Goal: Information Seeking & Learning: Find specific fact

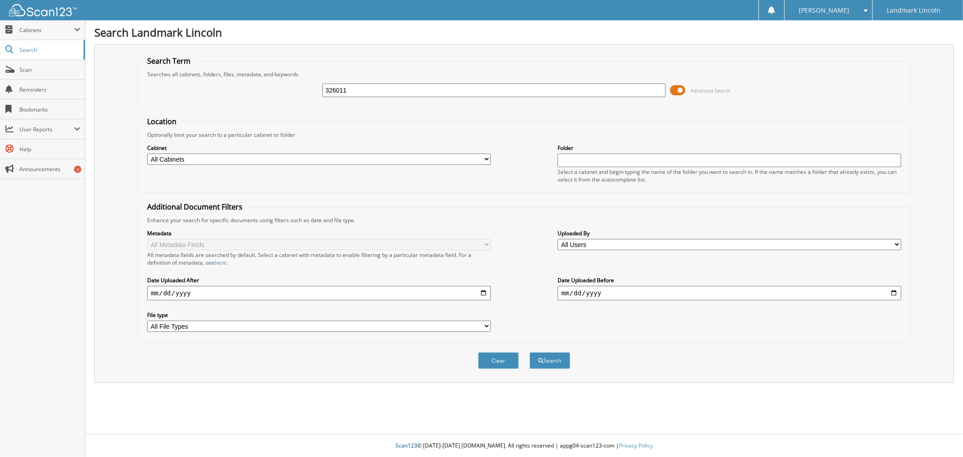
type input "326011"
click at [530, 352] on button "Search" at bounding box center [550, 360] width 41 height 17
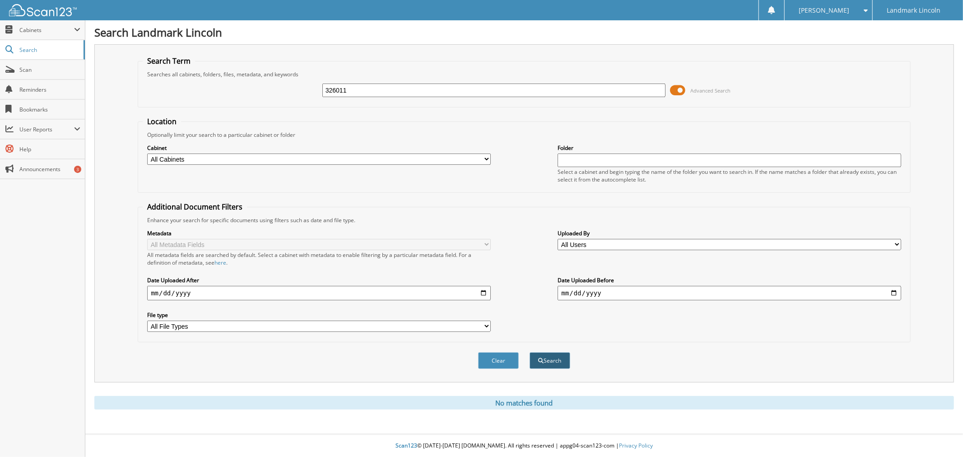
click at [554, 354] on button "Search" at bounding box center [550, 360] width 41 height 17
click at [514, 270] on div "Metadata All Metadata Fields All metadata fields are searched by default. Selec…" at bounding box center [524, 280] width 763 height 113
click at [516, 170] on div "Cabinet All Cabinets ACCOUNTS PAYABLE ACCOUNTS RECEIVABLE BODYSHOP ESP FUNDING" at bounding box center [524, 163] width 763 height 49
click at [521, 111] on form "Search Term Searches all cabinets, folders, files, metadata, and keywords 32601…" at bounding box center [524, 217] width 773 height 323
click at [525, 173] on div "Cabinet All Cabinets ACCOUNTS PAYABLE ACCOUNTS RECEIVABLE BODYSHOP ESP FUNDING" at bounding box center [524, 163] width 763 height 49
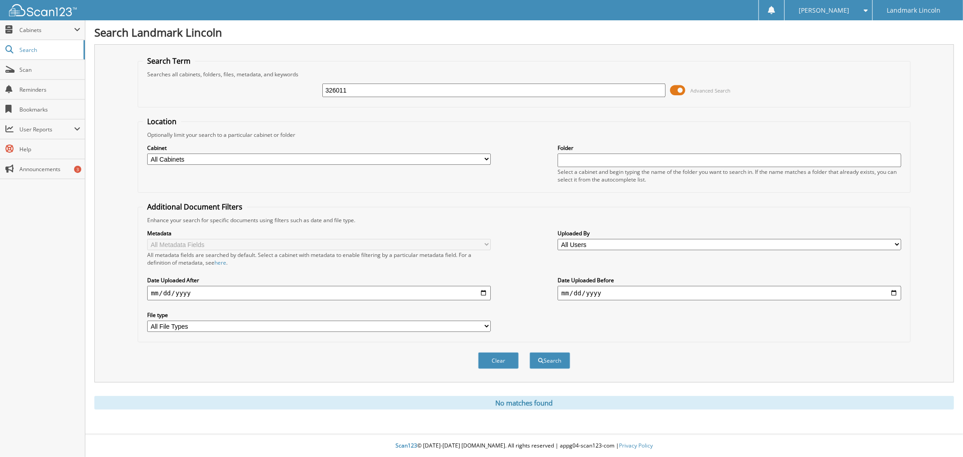
click at [520, 230] on div "Metadata All Metadata Fields All metadata fields are searched by default. Selec…" at bounding box center [524, 280] width 763 height 113
click at [443, 183] on div "Cabinet All Cabinets ACCOUNTS PAYABLE ACCOUNTS RECEIVABLE BODYSHOP ESP FUNDING" at bounding box center [524, 163] width 763 height 49
click at [525, 143] on div "Cabinet All Cabinets ACCOUNTS PAYABLE ACCOUNTS RECEIVABLE BODYSHOP ESP FUNDING" at bounding box center [524, 163] width 763 height 49
click at [511, 186] on fieldset "Location Optionally limit your search to a particular cabinet or folder Cabinet…" at bounding box center [524, 154] width 773 height 76
click at [512, 177] on div "Cabinet All Cabinets ACCOUNTS PAYABLE ACCOUNTS RECEIVABLE BODYSHOP ESP FUNDING" at bounding box center [524, 163] width 763 height 49
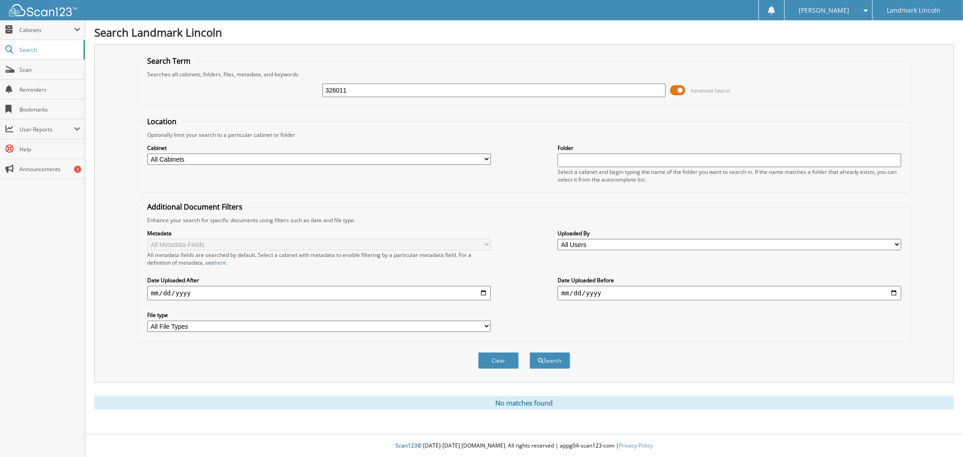
click at [517, 172] on div "Cabinet All Cabinets ACCOUNTS PAYABLE ACCOUNTS RECEIVABLE BODYSHOP ESP FUNDING" at bounding box center [524, 163] width 763 height 49
click at [518, 172] on div "Cabinet All Cabinets ACCOUNTS PAYABLE ACCOUNTS RECEIVABLE BODYSHOP ESP FUNDING" at bounding box center [524, 163] width 763 height 49
click at [518, 118] on fieldset "Location Optionally limit your search to a particular cabinet or folder Cabinet…" at bounding box center [524, 154] width 773 height 76
click at [518, 113] on form "Search Term Searches all cabinets, folders, files, metadata, and keywords 32601…" at bounding box center [524, 217] width 773 height 323
click at [518, 107] on form "Search Term Searches all cabinets, folders, files, metadata, and keywords 32601…" at bounding box center [524, 217] width 773 height 323
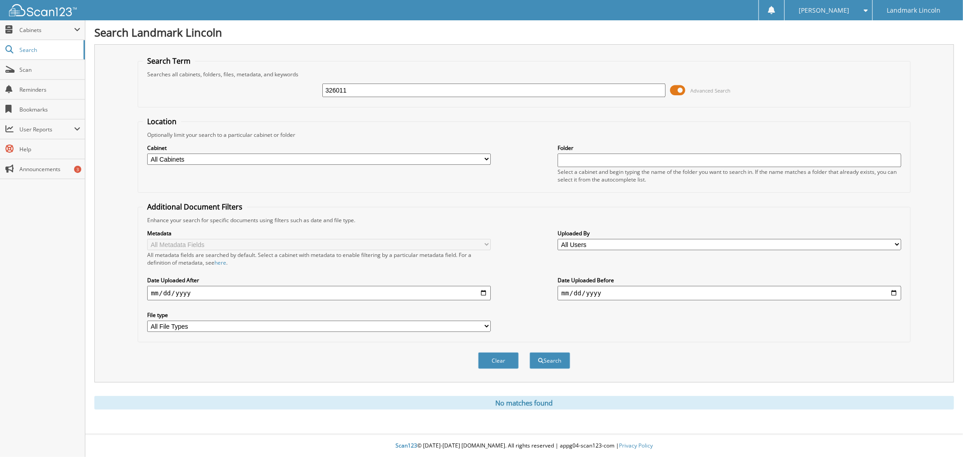
click at [517, 109] on form "Search Term Searches all cabinets, folders, files, metadata, and keywords 32601…" at bounding box center [524, 217] width 773 height 323
click at [515, 109] on form "Search Term Searches all cabinets, folders, files, metadata, and keywords 32601…" at bounding box center [524, 217] width 773 height 323
click at [512, 113] on form "Search Term Searches all cabinets, folders, files, metadata, and keywords 32601…" at bounding box center [524, 217] width 773 height 323
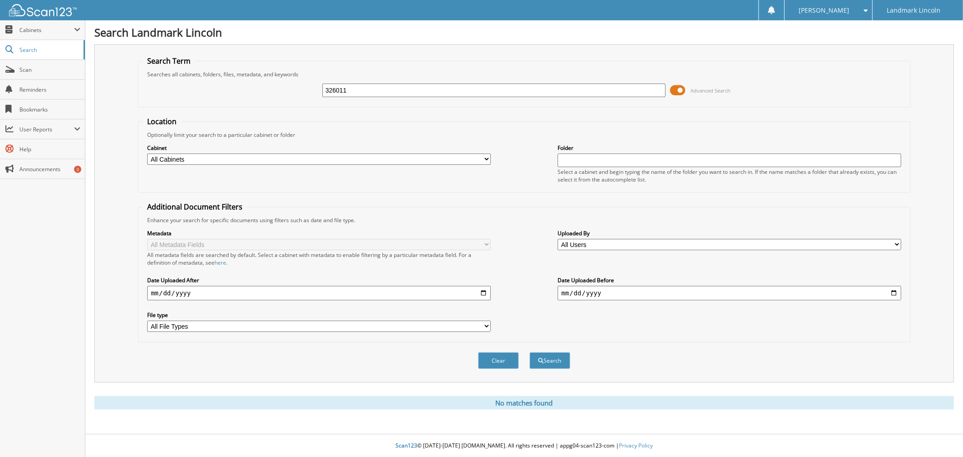
click at [512, 113] on form "Search Term Searches all cabinets, folders, files, metadata, and keywords 32601…" at bounding box center [524, 217] width 773 height 323
click at [513, 113] on form "Search Term Searches all cabinets, folders, files, metadata, and keywords 32601…" at bounding box center [524, 217] width 773 height 323
click at [673, 116] on fieldset "Location Optionally limit your search to a particular cabinet or folder Cabinet…" at bounding box center [524, 154] width 773 height 76
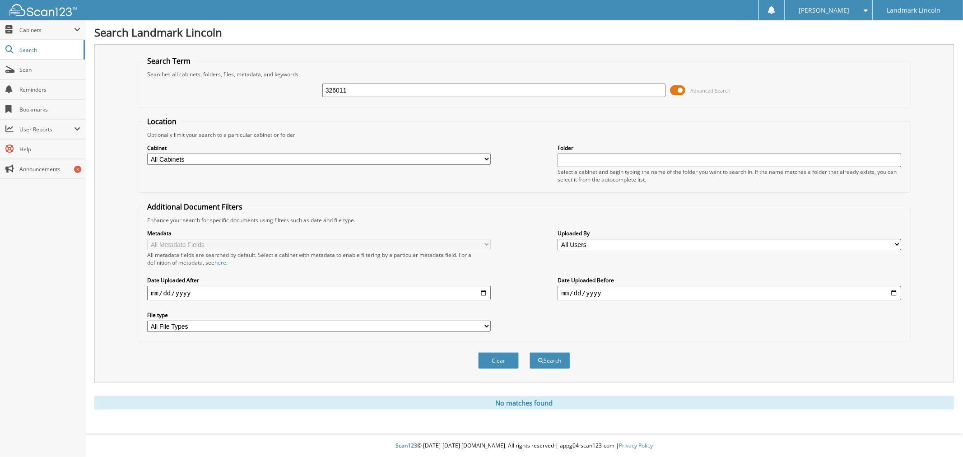
click at [751, 102] on fieldset "Search Term Searches all cabinets, folders, files, metadata, and keywords 32601…" at bounding box center [524, 81] width 773 height 51
click at [748, 106] on form "Search Term Searches all cabinets, folders, files, metadata, and keywords 32601…" at bounding box center [524, 217] width 773 height 323
click at [747, 107] on form "Search Term Searches all cabinets, folders, files, metadata, and keywords 32601…" at bounding box center [524, 217] width 773 height 323
click at [541, 132] on div "Optionally limit your search to a particular cabinet or folder" at bounding box center [524, 135] width 763 height 8
click at [505, 132] on div "Optionally limit your search to a particular cabinet or folder" at bounding box center [524, 135] width 763 height 8
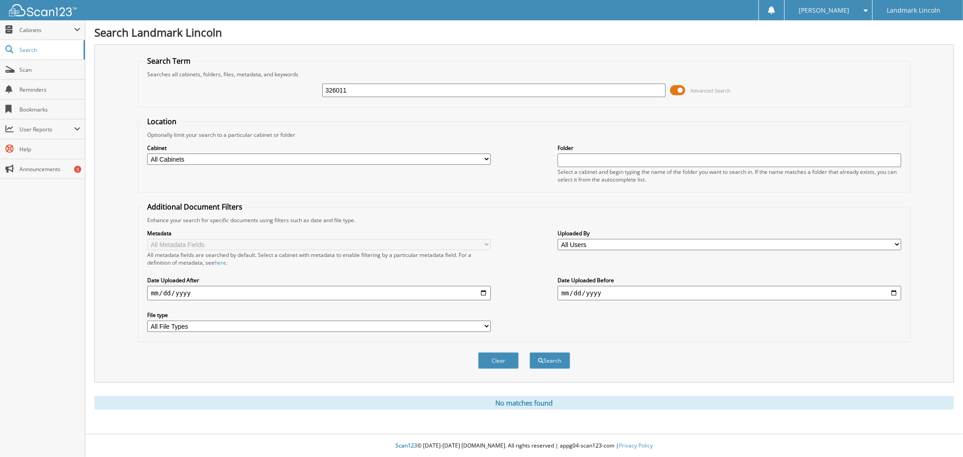
click at [498, 104] on fieldset "Search Term Searches all cabinets, folders, files, metadata, and keywords 32601…" at bounding box center [524, 81] width 773 height 51
click at [499, 105] on fieldset "Search Term Searches all cabinets, folders, files, metadata, and keywords 32601…" at bounding box center [524, 81] width 773 height 51
click at [513, 112] on form "Search Term Searches all cabinets, folders, files, metadata, and keywords 32601…" at bounding box center [524, 217] width 773 height 323
click at [512, 113] on form "Search Term Searches all cabinets, folders, files, metadata, and keywords 32601…" at bounding box center [524, 217] width 773 height 323
click at [507, 135] on div "Optionally limit your search to a particular cabinet or folder" at bounding box center [524, 135] width 763 height 8
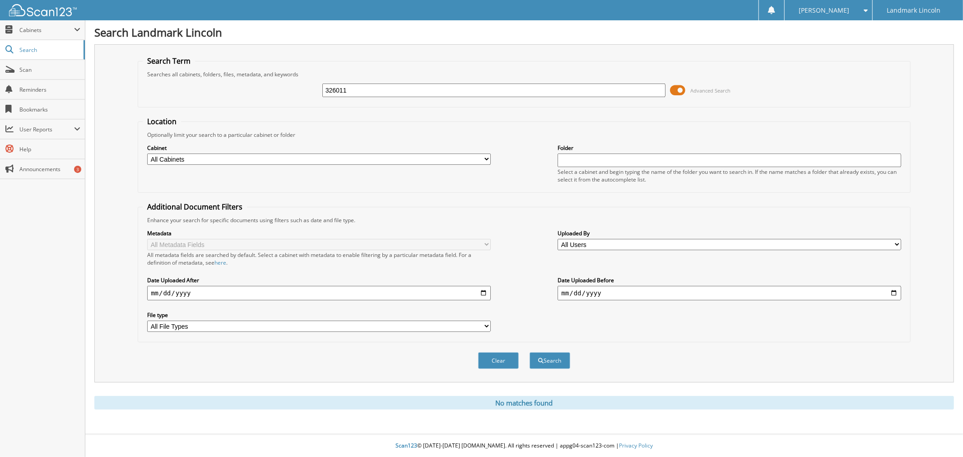
click at [507, 135] on div "Optionally limit your search to a particular cabinet or folder" at bounding box center [524, 135] width 763 height 8
click at [510, 132] on div "Optionally limit your search to a particular cabinet or folder" at bounding box center [524, 135] width 763 height 8
click at [512, 131] on div "Optionally limit your search to a particular cabinet or folder" at bounding box center [524, 135] width 763 height 8
click at [521, 116] on fieldset "Location Optionally limit your search to a particular cabinet or folder Cabinet…" at bounding box center [524, 154] width 773 height 76
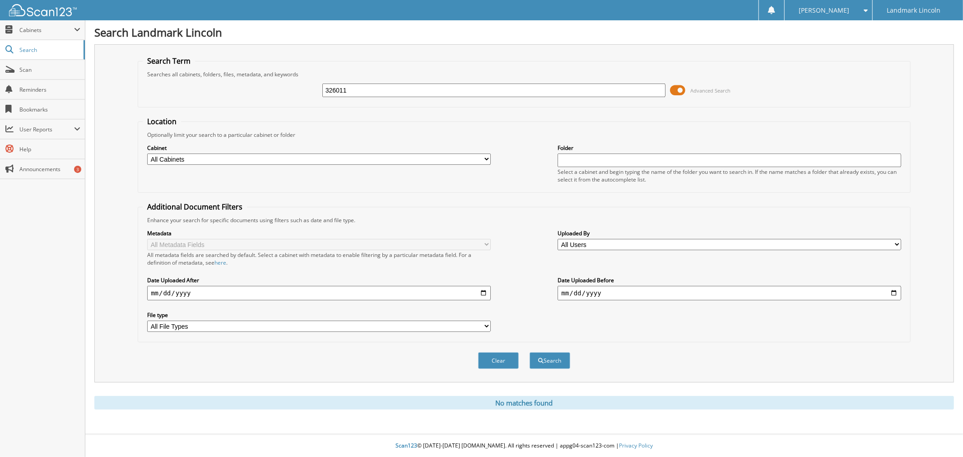
click at [521, 111] on form "Search Term Searches all cabinets, folders, files, metadata, and keywords 32601…" at bounding box center [524, 217] width 773 height 323
drag, startPoint x: 887, startPoint y: 104, endPoint x: 862, endPoint y: 100, distance: 25.6
click at [887, 104] on fieldset "Search Term Searches all cabinets, folders, files, metadata, and keywords 32601…" at bounding box center [524, 81] width 773 height 51
